Goal: Transaction & Acquisition: Download file/media

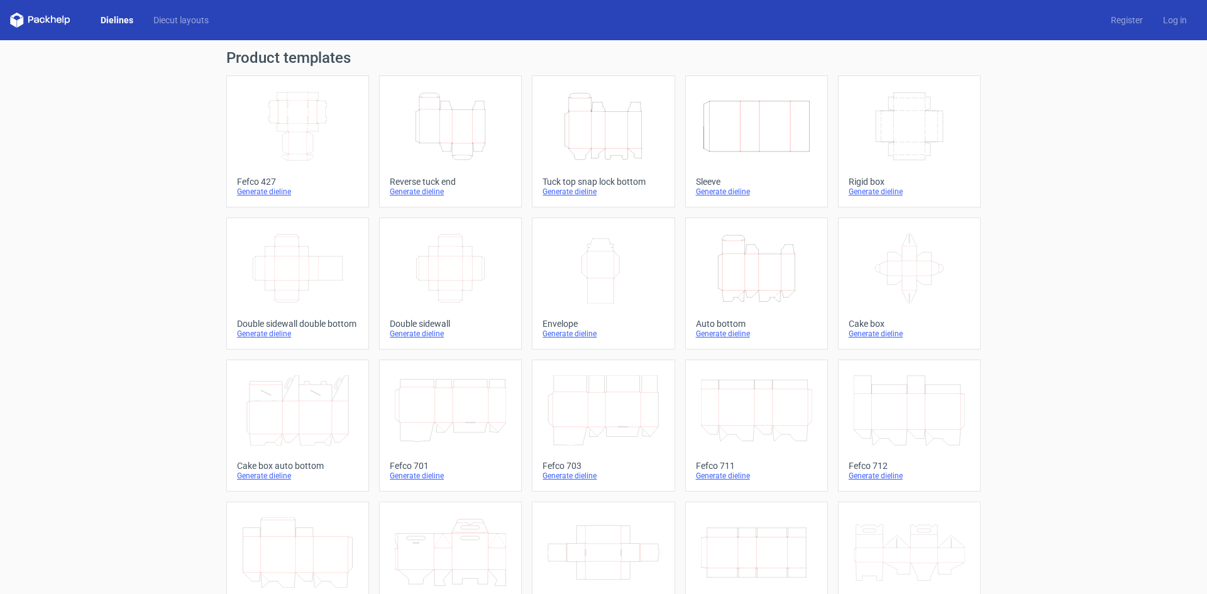
click at [596, 153] on icon "Height Depth Width" at bounding box center [602, 126] width 111 height 70
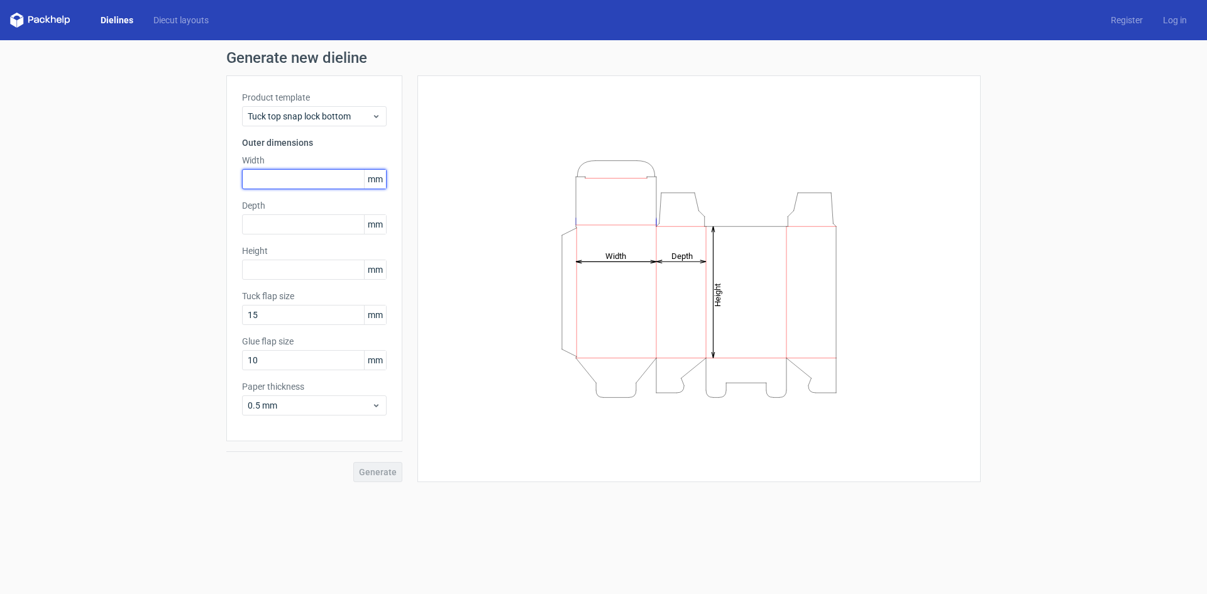
click at [263, 177] on input "text" at bounding box center [314, 179] width 145 height 20
type input "71"
type input "128"
click at [386, 475] on span "Generate" at bounding box center [378, 472] width 38 height 9
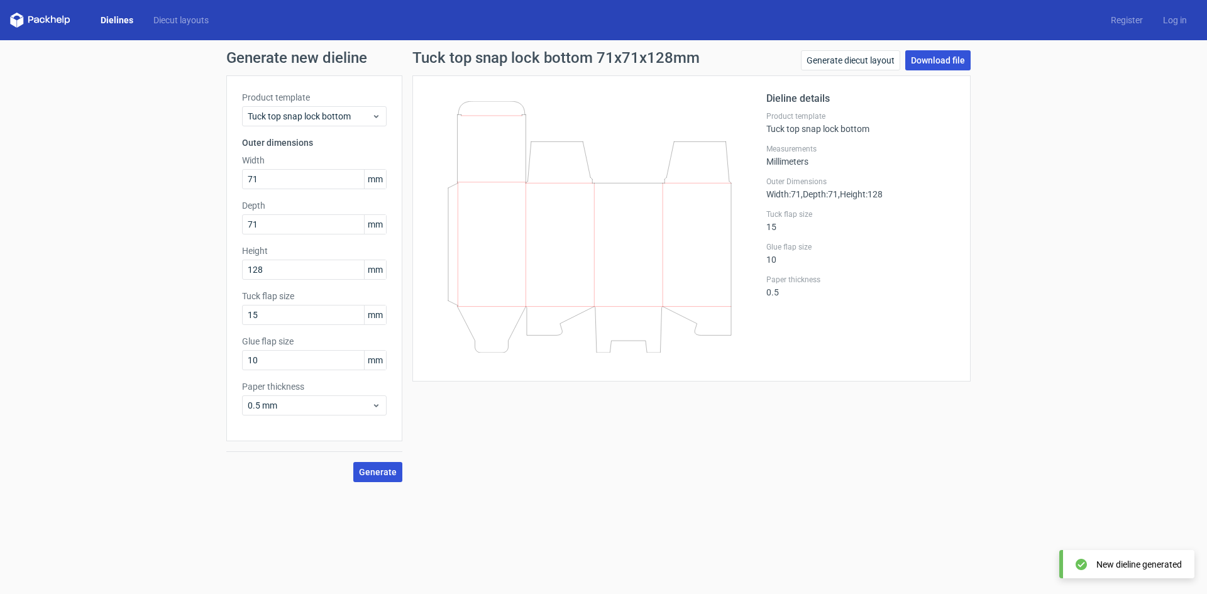
click at [922, 62] on link "Download file" at bounding box center [937, 60] width 65 height 20
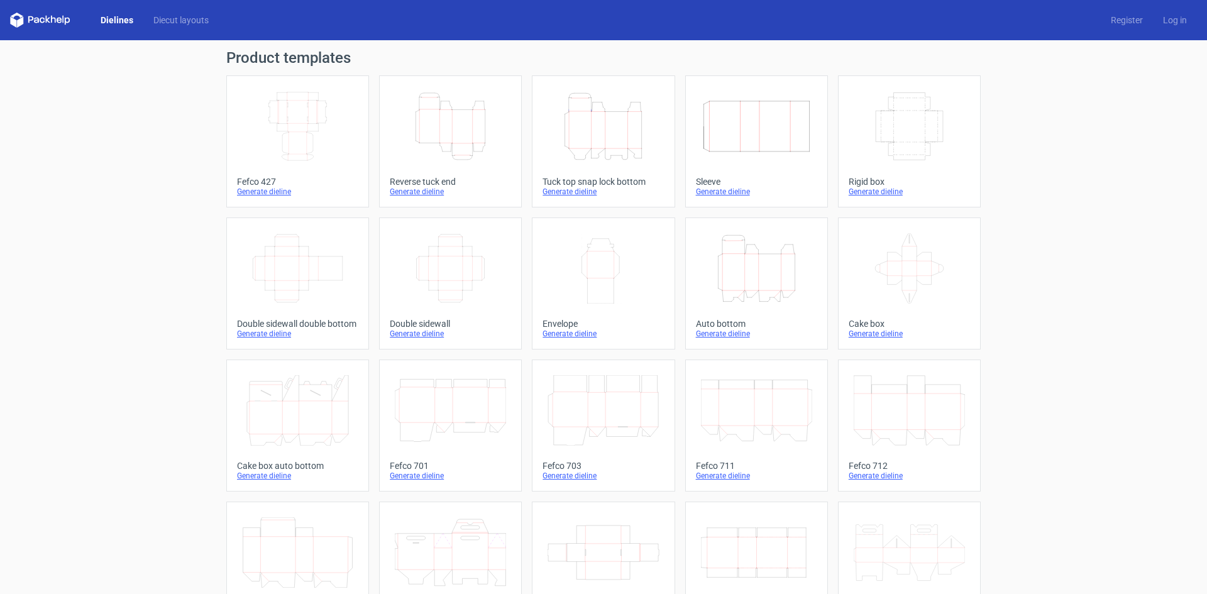
click at [743, 277] on icon "Height Depth Width" at bounding box center [756, 268] width 111 height 70
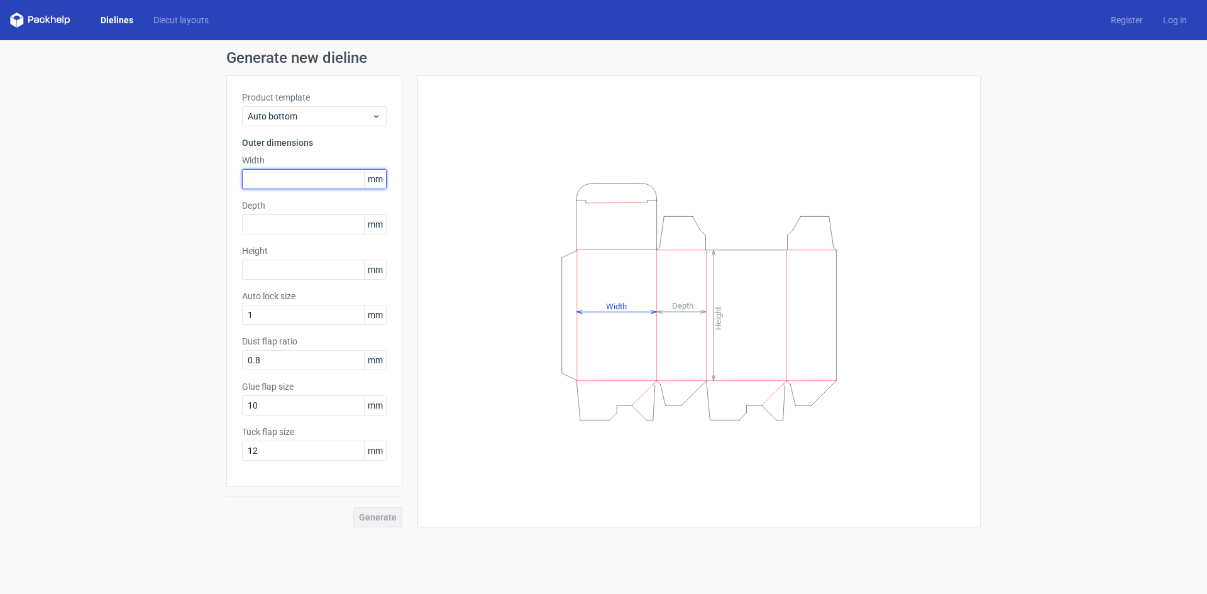
click at [288, 179] on input "text" at bounding box center [314, 179] width 145 height 20
type input "71"
type input "128"
click at [381, 517] on span "Generate" at bounding box center [378, 517] width 38 height 9
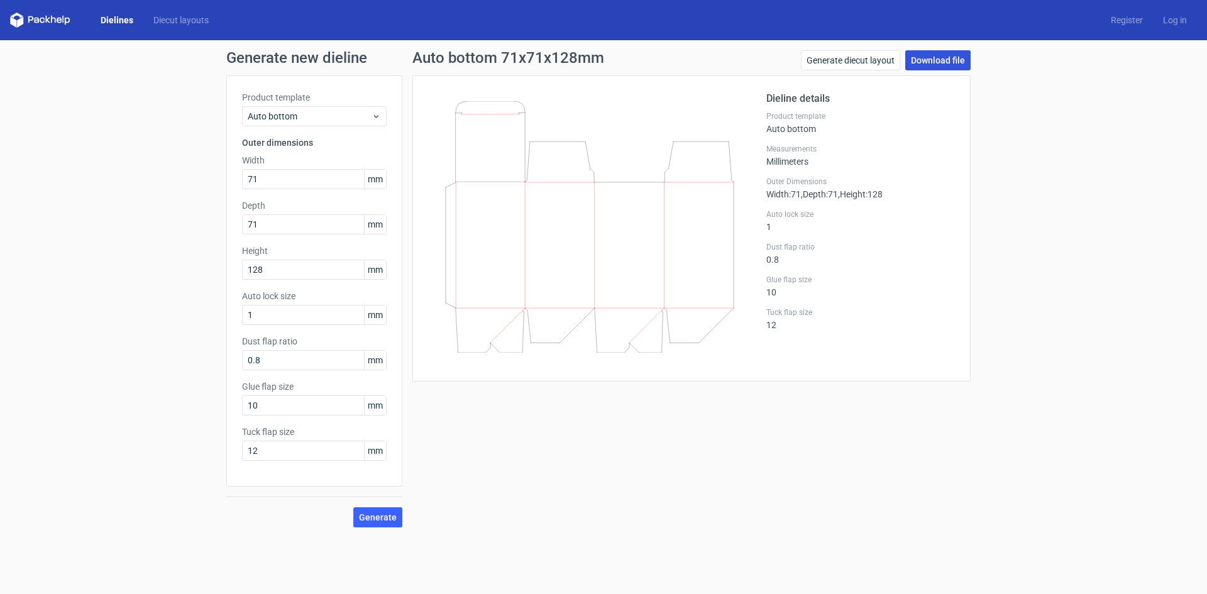
click at [929, 59] on link "Download file" at bounding box center [937, 60] width 65 height 20
